Goal: Task Accomplishment & Management: Complete application form

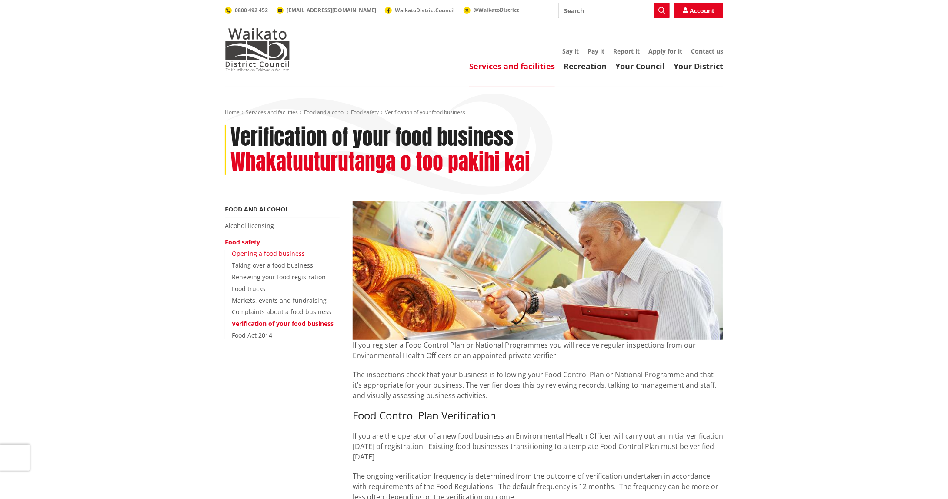
click at [255, 254] on link "Opening a food business" at bounding box center [268, 253] width 73 height 8
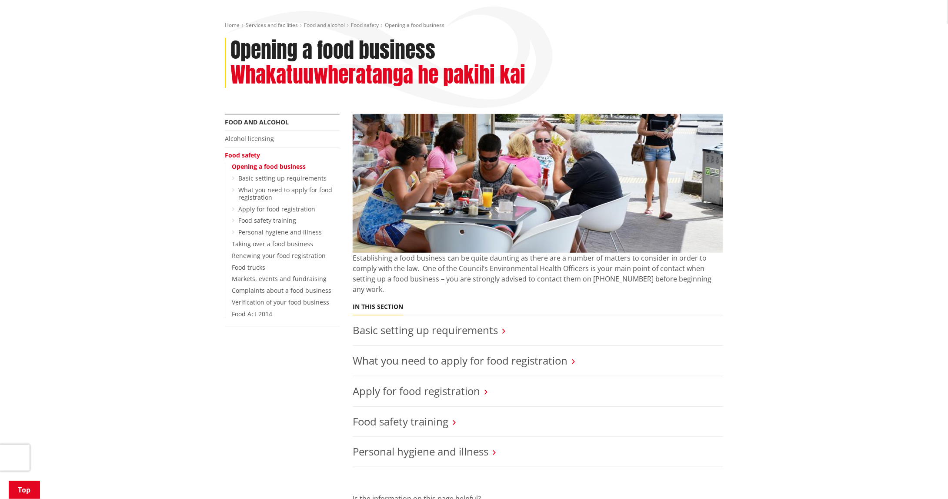
scroll to position [174, 0]
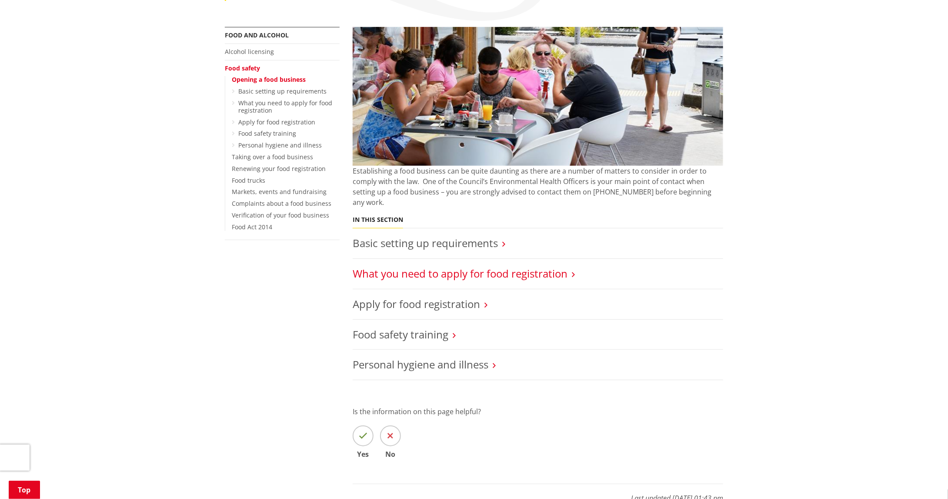
click at [433, 266] on link "What you need to apply for food registration" at bounding box center [460, 273] width 215 height 14
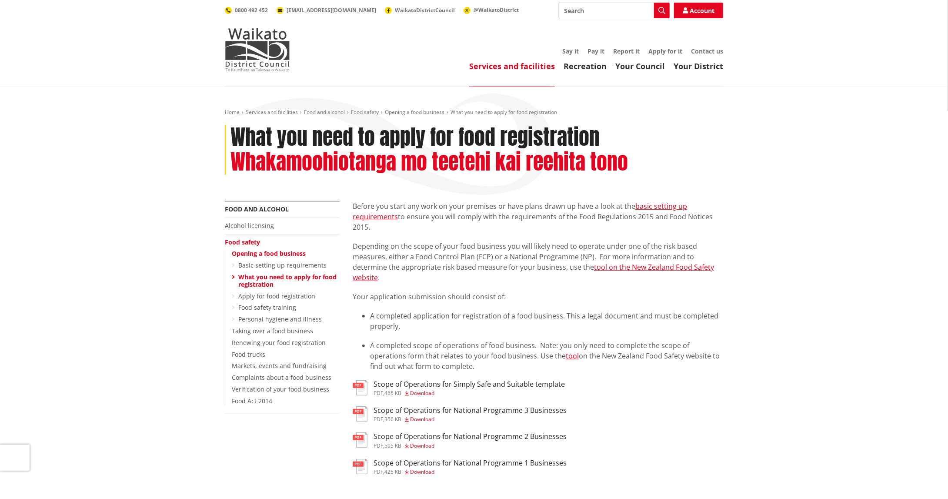
scroll to position [87, 0]
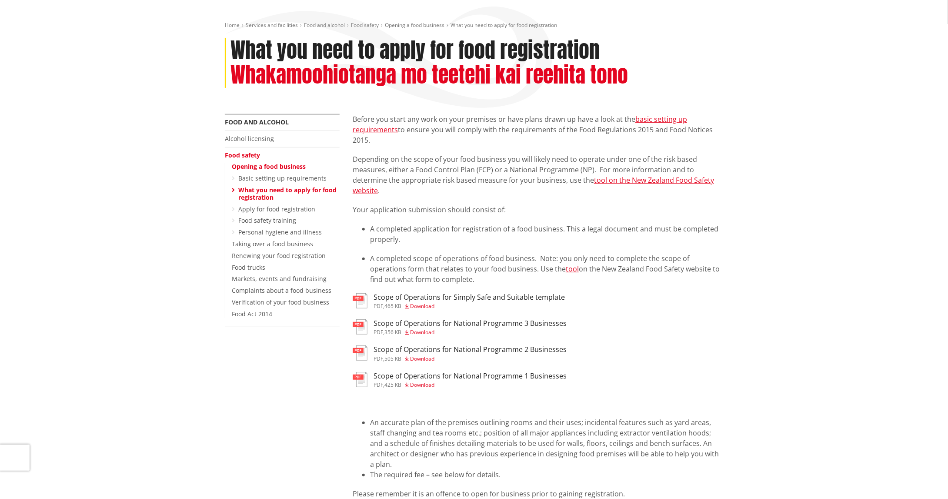
click at [432, 308] on span "Download" at bounding box center [422, 305] width 24 height 7
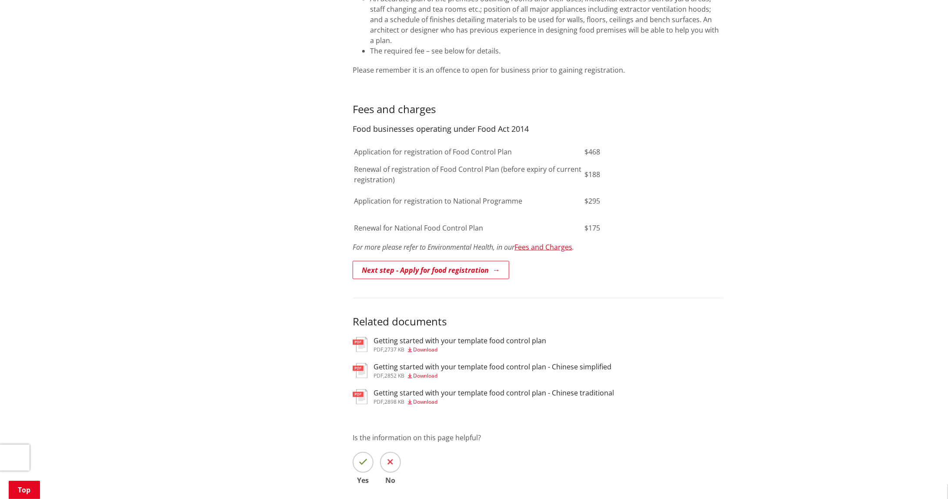
scroll to position [522, 0]
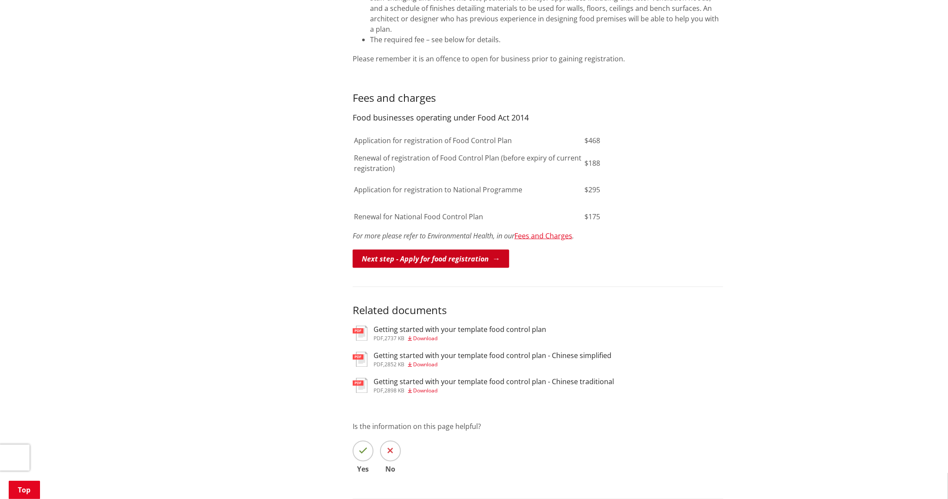
click at [448, 250] on link "Next step - Apply for food registration" at bounding box center [431, 259] width 157 height 18
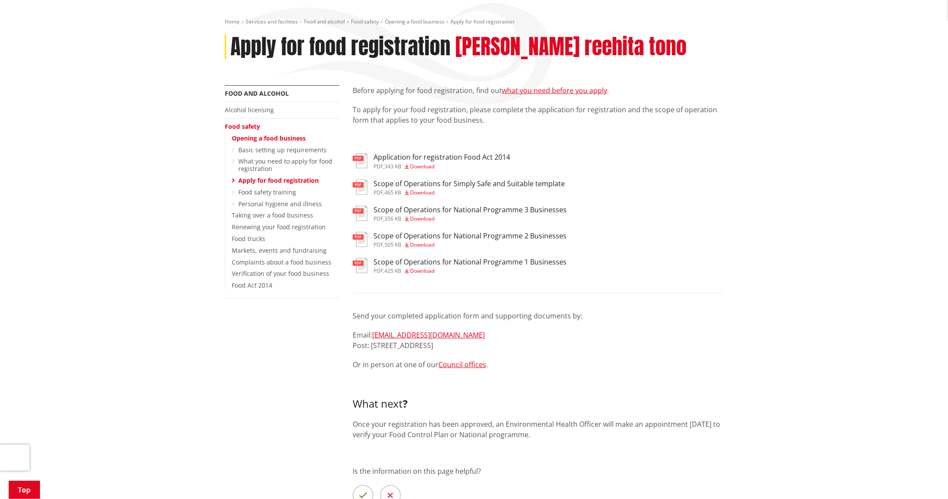
scroll to position [87, 0]
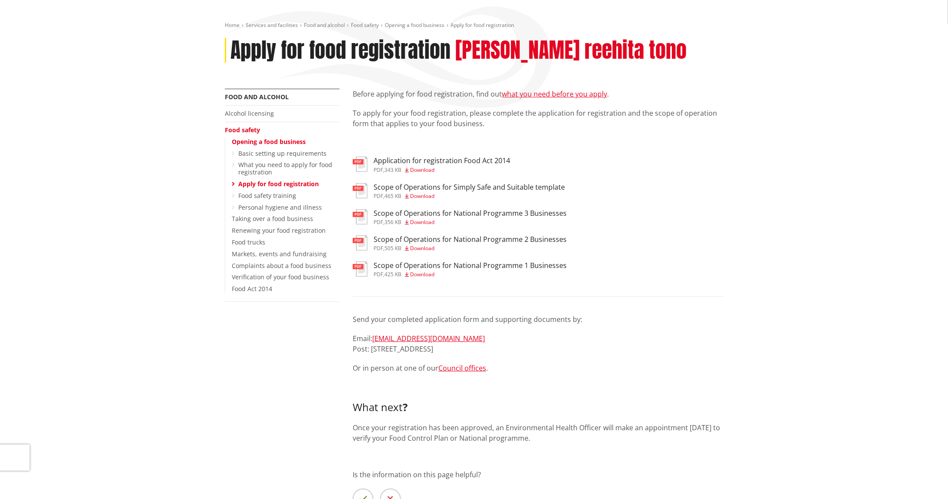
click at [428, 166] on div "Application for registration Food Act 2014 pdf , 343 KB Download" at bounding box center [442, 165] width 137 height 16
